Goal: Navigation & Orientation: Find specific page/section

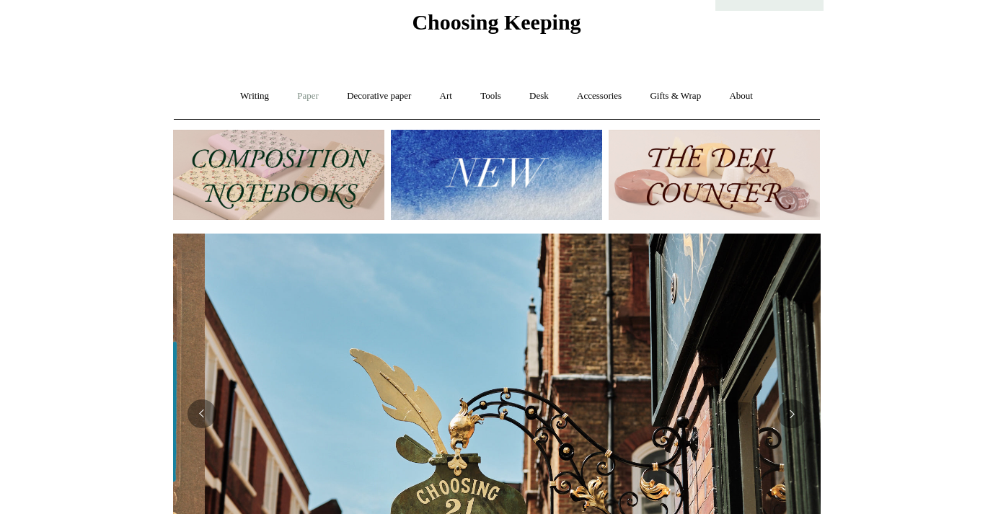
scroll to position [0, 648]
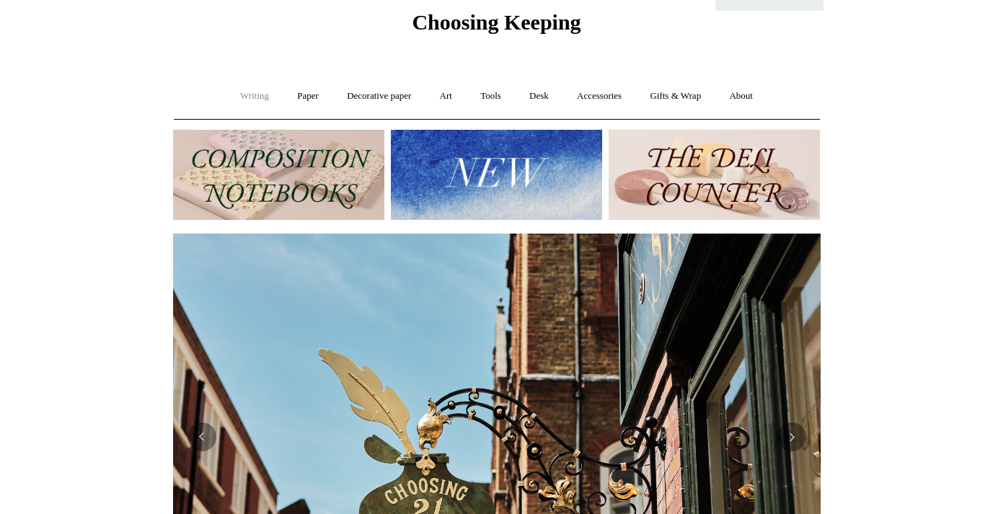
click at [249, 96] on link "Writing +" at bounding box center [254, 96] width 55 height 38
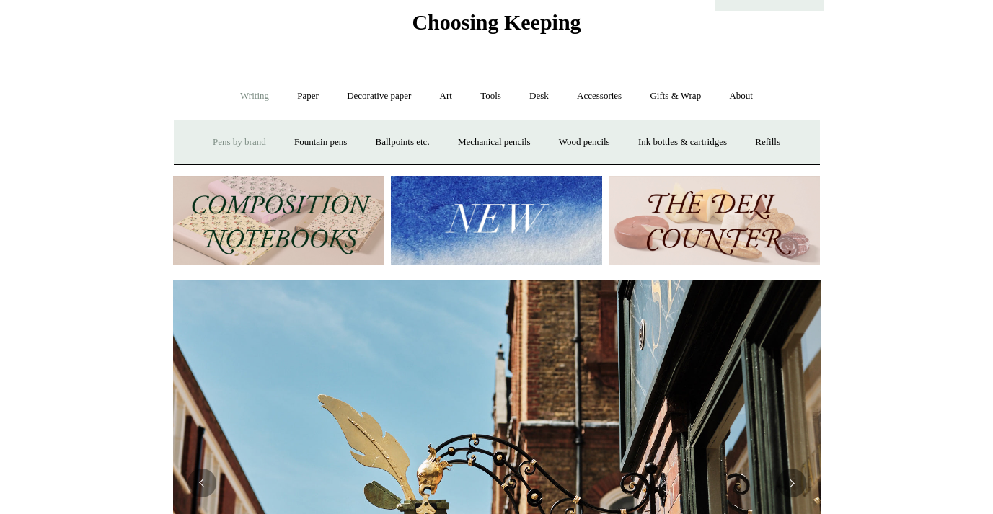
click at [241, 139] on link "Pens by brand +" at bounding box center [239, 142] width 79 height 38
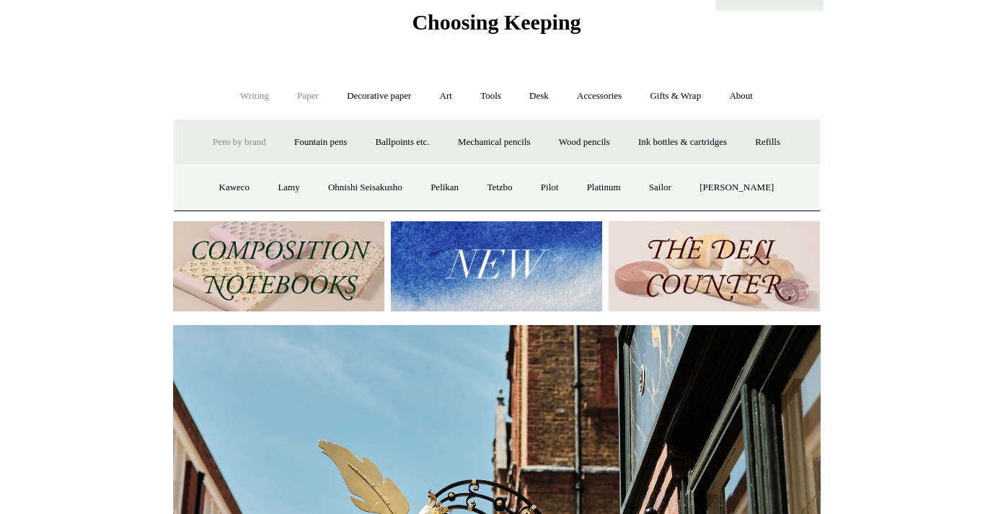
click at [302, 95] on link "Paper +" at bounding box center [308, 96] width 48 height 38
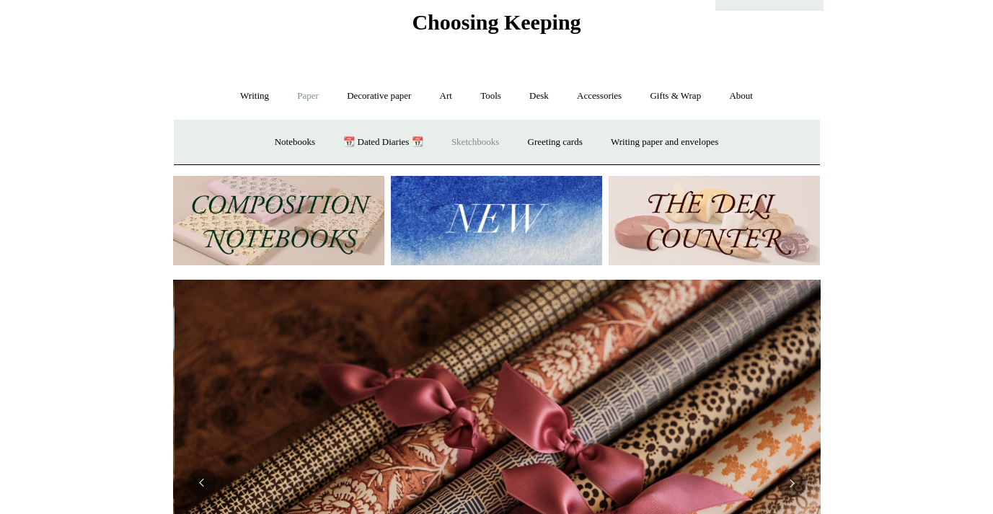
scroll to position [0, 1296]
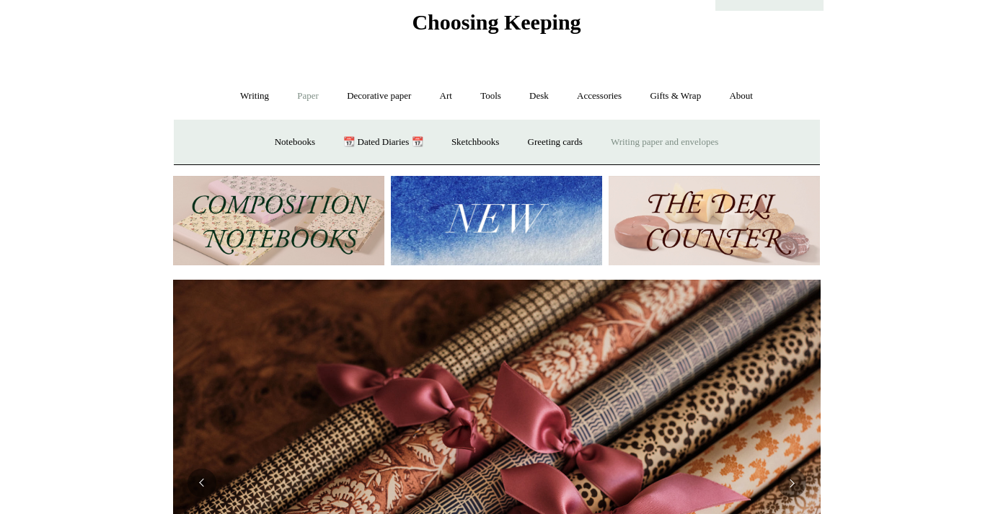
click at [634, 134] on link "Writing paper and envelopes +" at bounding box center [664, 142] width 133 height 38
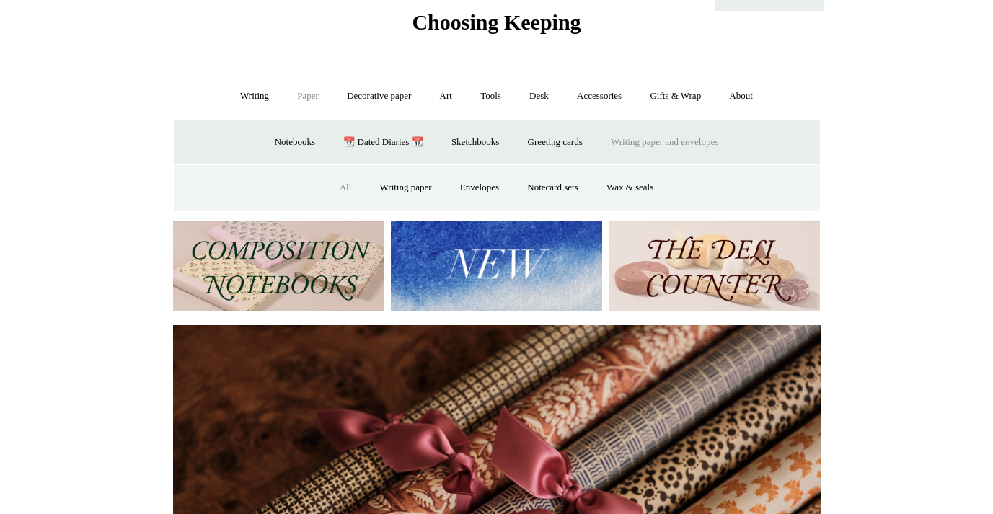
click at [338, 188] on link "All" at bounding box center [346, 188] width 38 height 38
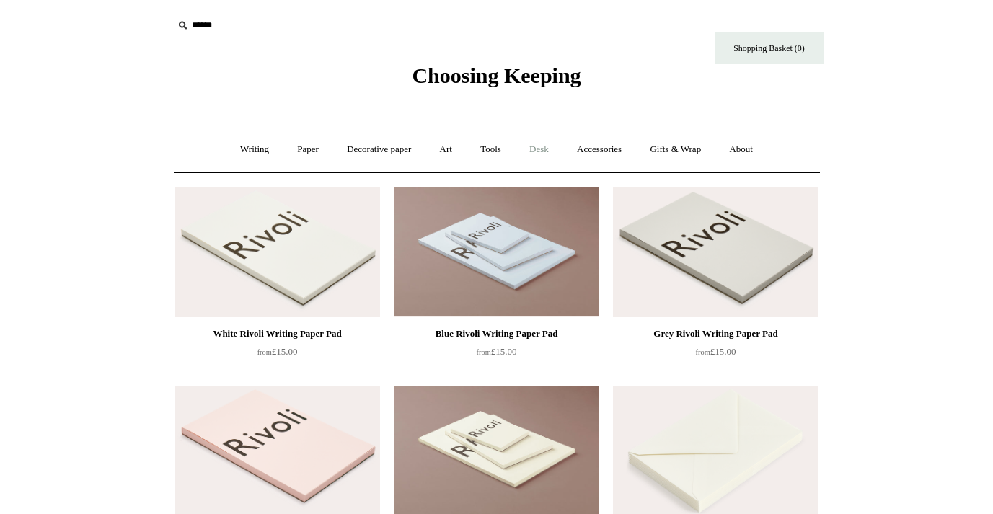
click at [543, 148] on link "Desk +" at bounding box center [539, 150] width 45 height 38
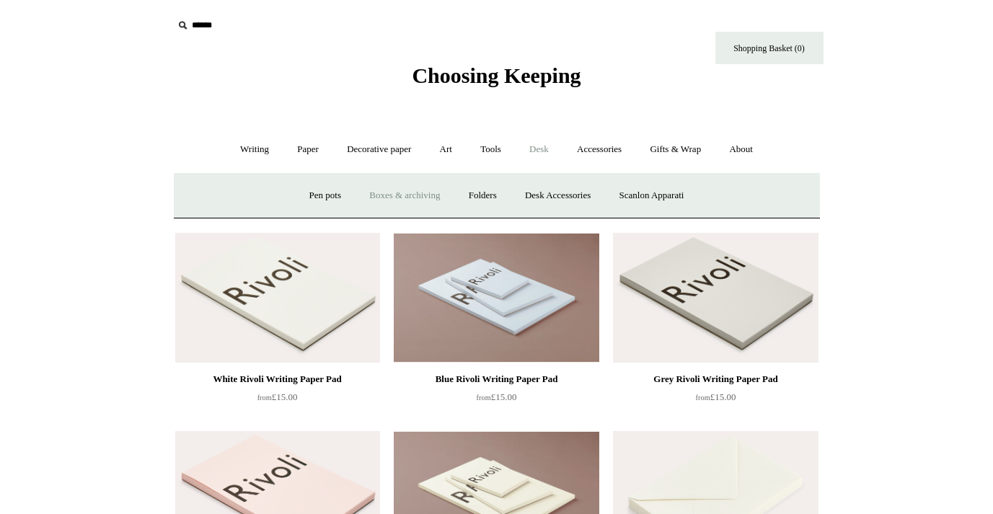
click at [405, 196] on link "Boxes & archiving" at bounding box center [404, 196] width 97 height 38
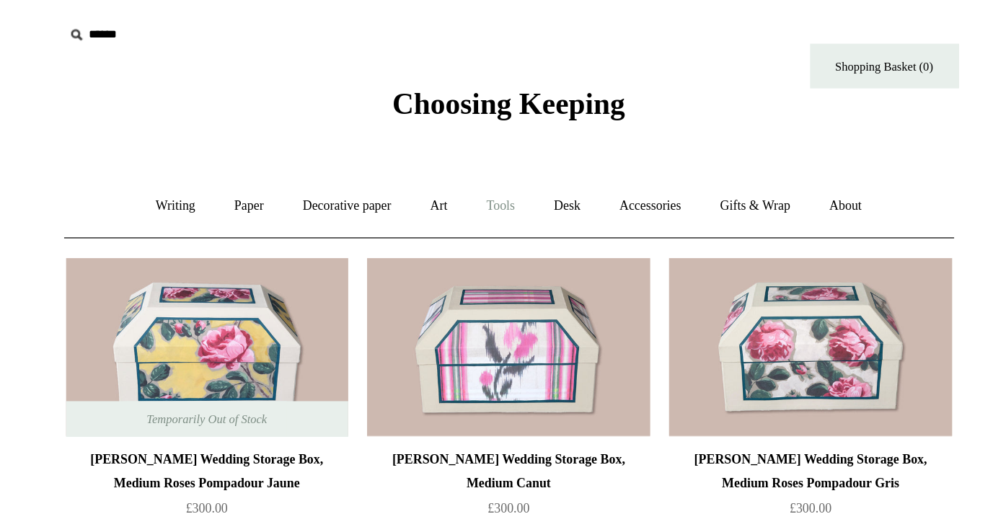
click at [497, 148] on link "Tools +" at bounding box center [490, 150] width 47 height 38
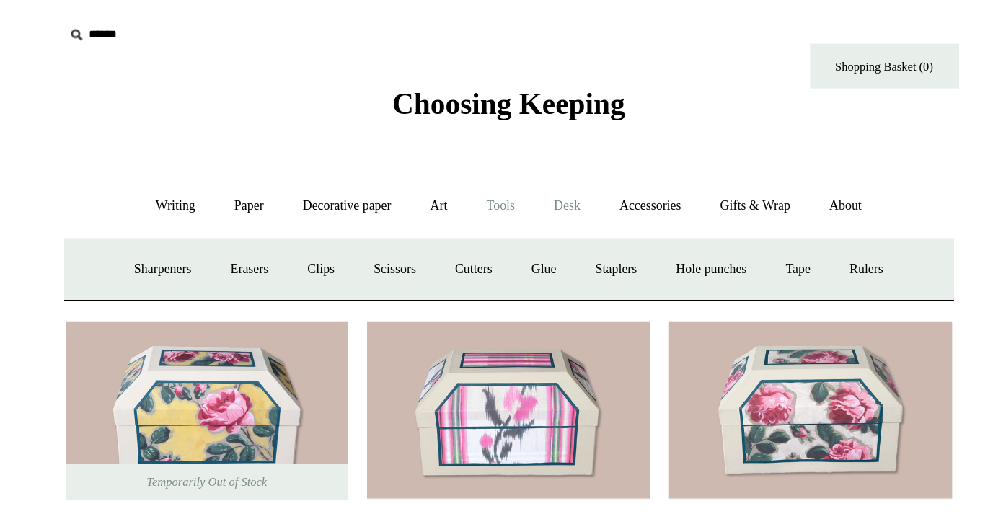
click at [535, 146] on link "Desk +" at bounding box center [539, 150] width 45 height 38
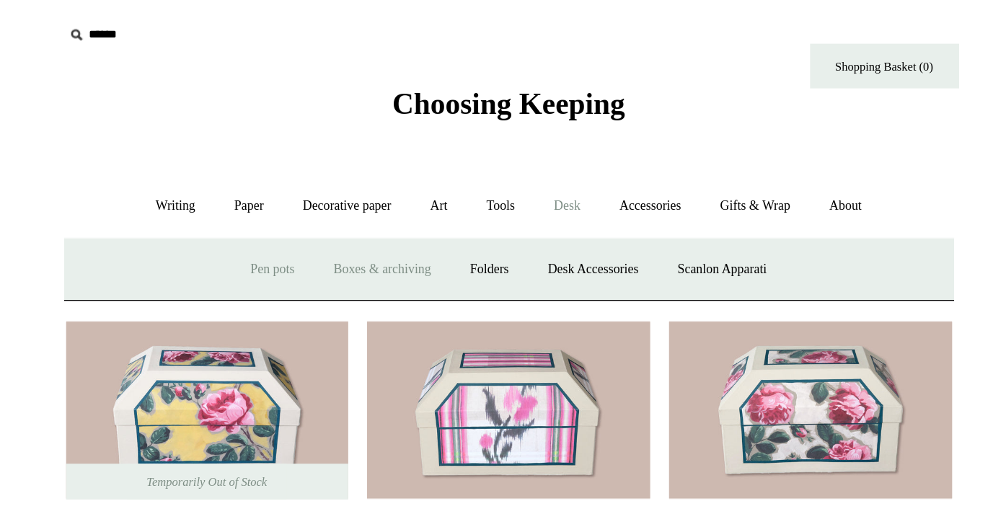
click at [310, 196] on link "Pen pots" at bounding box center [326, 196] width 58 height 38
